Goal: Task Accomplishment & Management: Manage account settings

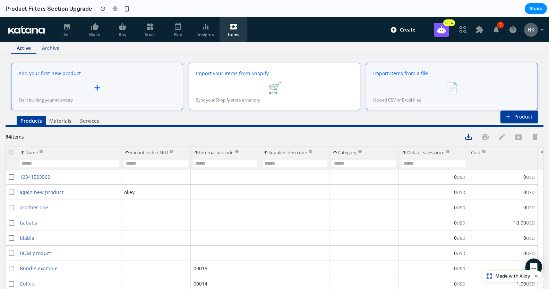
click at [199, 31] on span "Insights" at bounding box center [205, 30] width 17 height 15
click at [175, 32] on span "Plan" at bounding box center [178, 30] width 17 height 15
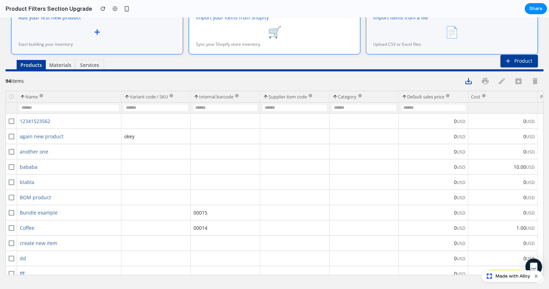
click at [239, 114] on div at bounding box center [225, 121] width 69 height 15
click at [150, 93] on div "Variant code / SKU" at bounding box center [156, 97] width 64 height 8
click at [150, 97] on span "Variant code / SKU" at bounding box center [149, 97] width 38 height 6
click at [127, 97] on span at bounding box center [127, 97] width 6 height 6
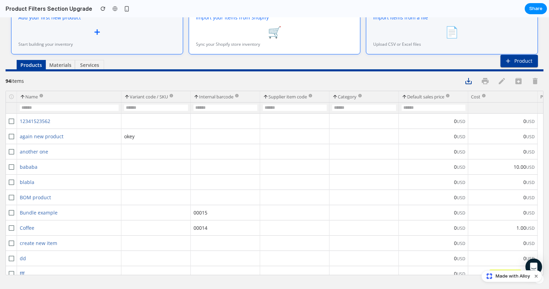
scroll to position [0, 0]
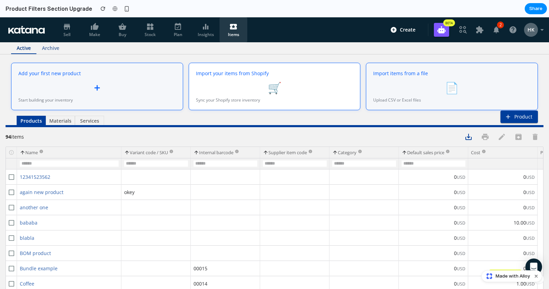
click at [531, 114] on button "Product" at bounding box center [519, 117] width 37 height 12
click at [471, 31] on link at bounding box center [479, 30] width 17 height 17
click at [488, 34] on button "button" at bounding box center [496, 30] width 17 height 17
click at [510, 32] on icon "button" at bounding box center [513, 29] width 7 height 7
click at [538, 30] on icon "button" at bounding box center [542, 30] width 8 height 8
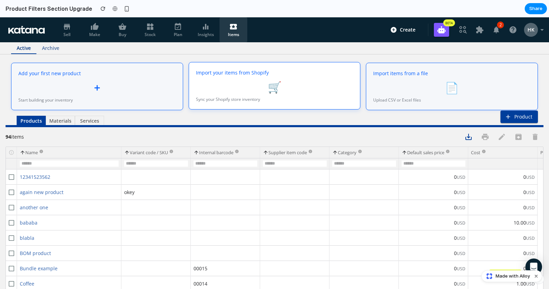
click at [189, 76] on div "Import your items from Shopify 🛒 Sync your Shopify store inventory" at bounding box center [275, 86] width 172 height 48
click at [153, 83] on div "+" at bounding box center [96, 87] width 157 height 16
click at [256, 73] on div "Import your items from Shopify" at bounding box center [274, 72] width 157 height 7
click at [422, 86] on div "📄" at bounding box center [451, 87] width 157 height 16
click at [203, 27] on icon at bounding box center [206, 27] width 6 height 6
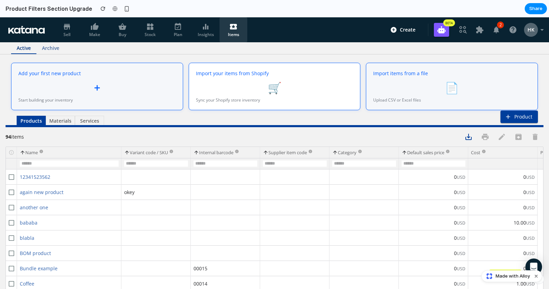
click at [224, 31] on link "Items" at bounding box center [234, 29] width 28 height 25
click at [44, 50] on span "Archive" at bounding box center [50, 48] width 17 height 9
click at [31, 26] on icon at bounding box center [26, 30] width 36 height 8
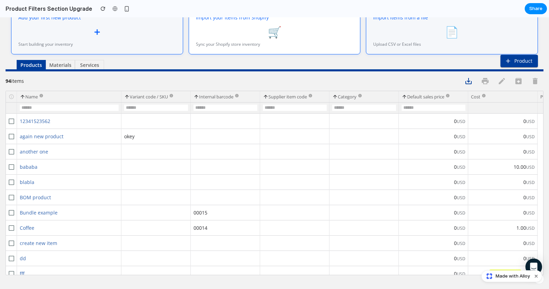
click at [225, 154] on link at bounding box center [226, 152] width 64 height 14
click at [526, 260] on div at bounding box center [534, 267] width 17 height 17
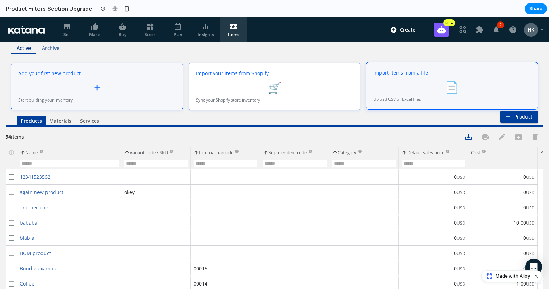
click at [529, 110] on div "Add your first new product + Start building your inventory Import your items fr…" at bounding box center [275, 87] width 538 height 48
click at [513, 113] on button "Product" at bounding box center [519, 117] width 37 height 12
click at [494, 95] on div "Import items from a file 📄 Upload CSV or Excel files" at bounding box center [452, 86] width 172 height 48
click at [256, 91] on div "🛒" at bounding box center [274, 87] width 157 height 16
click at [213, 34] on span "Insights" at bounding box center [205, 30] width 17 height 15
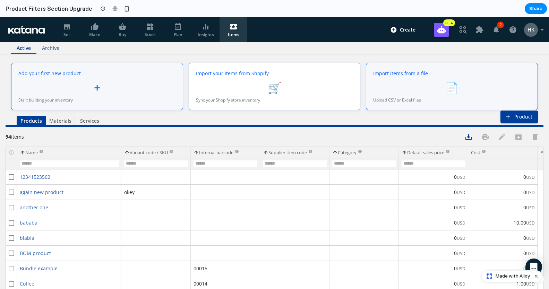
click at [181, 36] on span "Plan" at bounding box center [178, 30] width 17 height 15
click at [236, 31] on span "Items" at bounding box center [233, 30] width 17 height 15
click at [272, 82] on div "🛒" at bounding box center [274, 87] width 157 height 16
click at [401, 103] on div "Import items from a file 📄 Upload CSV or Excel files" at bounding box center [452, 86] width 172 height 48
click at [280, 94] on div "🛒" at bounding box center [274, 87] width 157 height 16
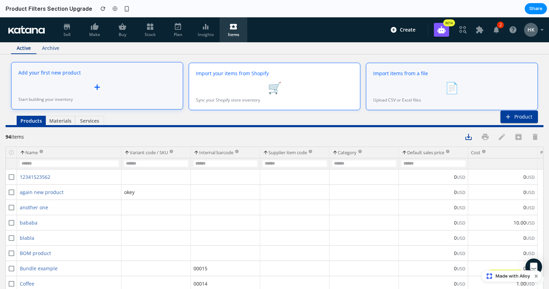
click at [150, 105] on div "Add your first new product + Start building your inventory" at bounding box center [97, 86] width 172 height 48
click at [81, 97] on div "Start building your inventory" at bounding box center [96, 99] width 157 height 6
click at [92, 88] on div "+" at bounding box center [96, 87] width 157 height 16
click at [250, 82] on div "🛒" at bounding box center [274, 88] width 157 height 16
click at [447, 34] on div "Create BETA Demo Data 2 HK" at bounding box center [469, 30] width 160 height 18
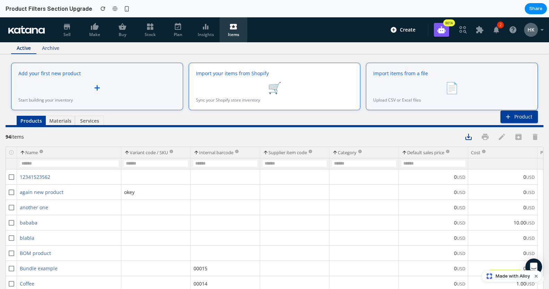
click at [459, 32] on img "button" at bounding box center [463, 30] width 8 height 8
click at [476, 32] on icon at bounding box center [479, 29] width 7 height 7
click at [494, 32] on icon "button" at bounding box center [497, 30] width 6 height 7
click at [510, 32] on icon "button" at bounding box center [513, 29] width 7 height 7
click at [532, 32] on div "HK" at bounding box center [531, 30] width 14 height 14
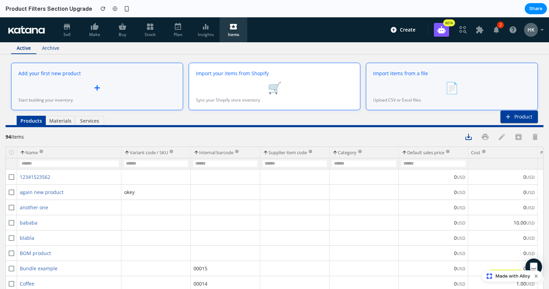
scroll to position [56, 0]
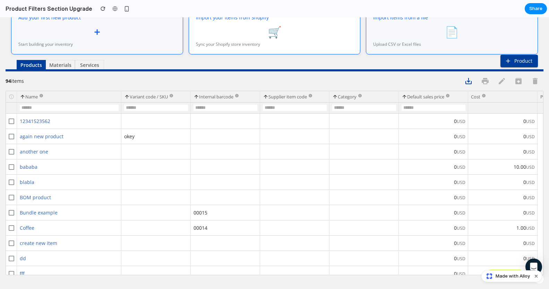
click at [28, 136] on link "again new product" at bounding box center [69, 136] width 99 height 14
click at [7, 136] on div at bounding box center [11, 136] width 11 height 15
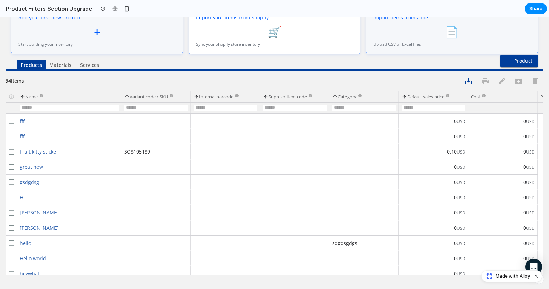
scroll to position [0, 0]
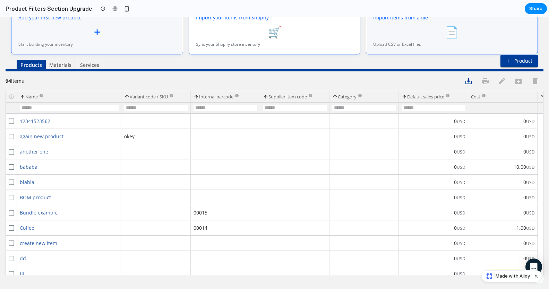
click at [351, 97] on span "Category" at bounding box center [347, 97] width 19 height 6
click at [335, 95] on span at bounding box center [335, 97] width 6 height 6
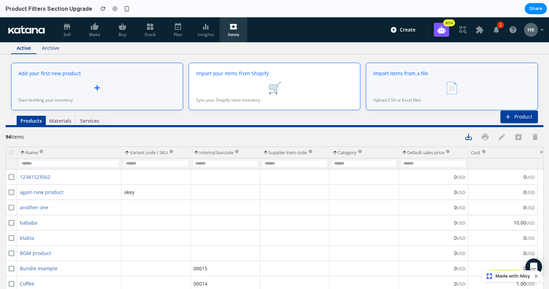
click at [87, 121] on span "Services" at bounding box center [89, 121] width 20 height 9
click at [56, 124] on span "Materials" at bounding box center [60, 121] width 20 height 9
click at [50, 50] on span "Archive" at bounding box center [50, 48] width 17 height 9
click at [67, 27] on icon at bounding box center [67, 27] width 6 height 6
click at [171, 32] on span "Plan" at bounding box center [178, 30] width 17 height 15
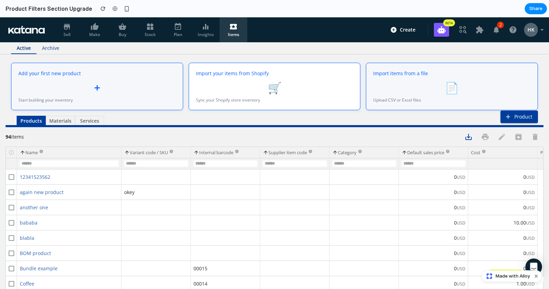
click at [152, 31] on span "Stock" at bounding box center [150, 30] width 17 height 15
click at [221, 34] on link "Items" at bounding box center [234, 29] width 28 height 25
click at [124, 10] on div "button" at bounding box center [127, 9] width 6 height 6
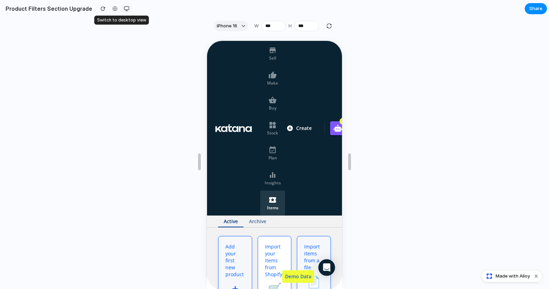
click at [123, 12] on div at bounding box center [126, 8] width 10 height 10
